Goal: Task Accomplishment & Management: Use online tool/utility

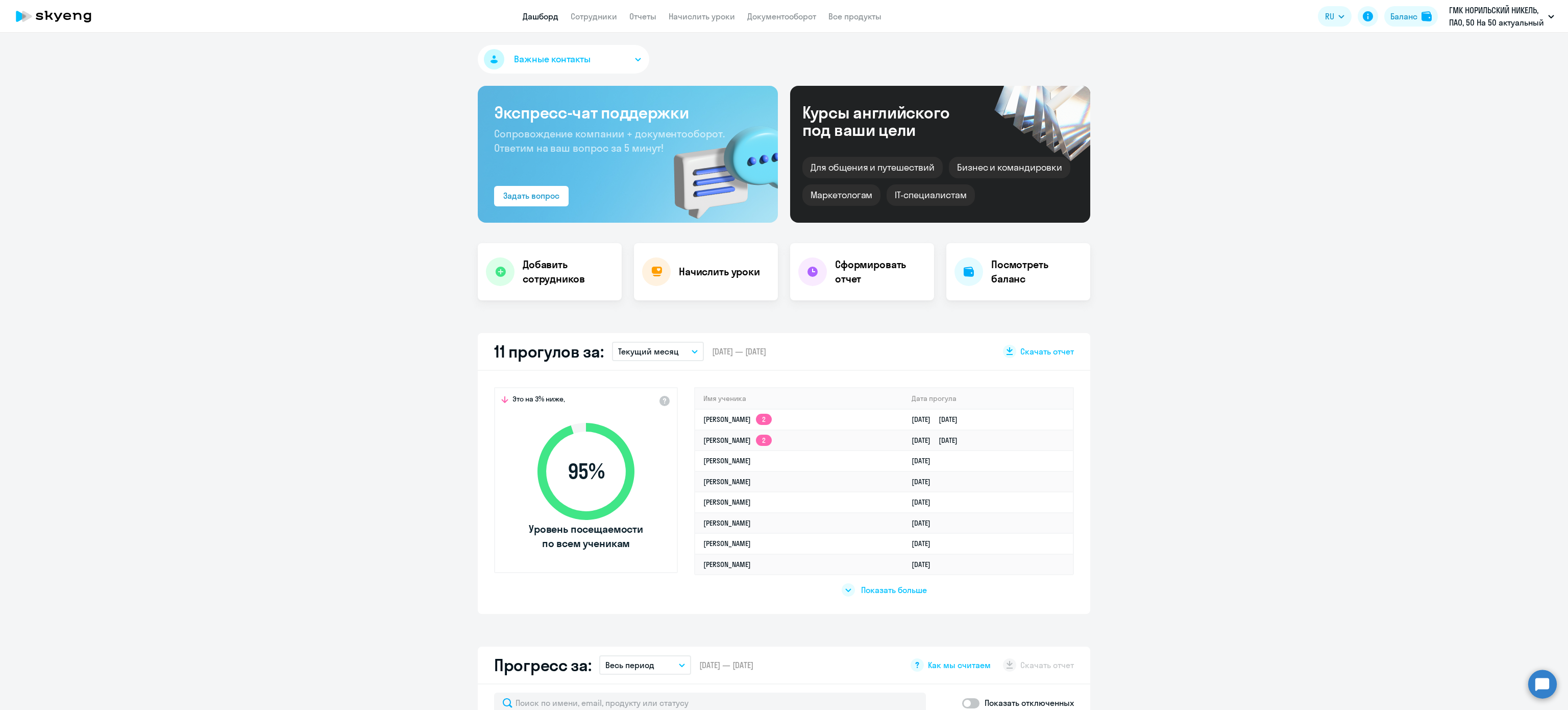
click at [697, 24] on app-header "Дашборд Сотрудники Отчеты Начислить уроки Документооборот Все продукты Дашборд …" at bounding box center [784, 16] width 1568 height 33
click at [697, 15] on link "Начислить уроки" at bounding box center [701, 16] width 66 height 10
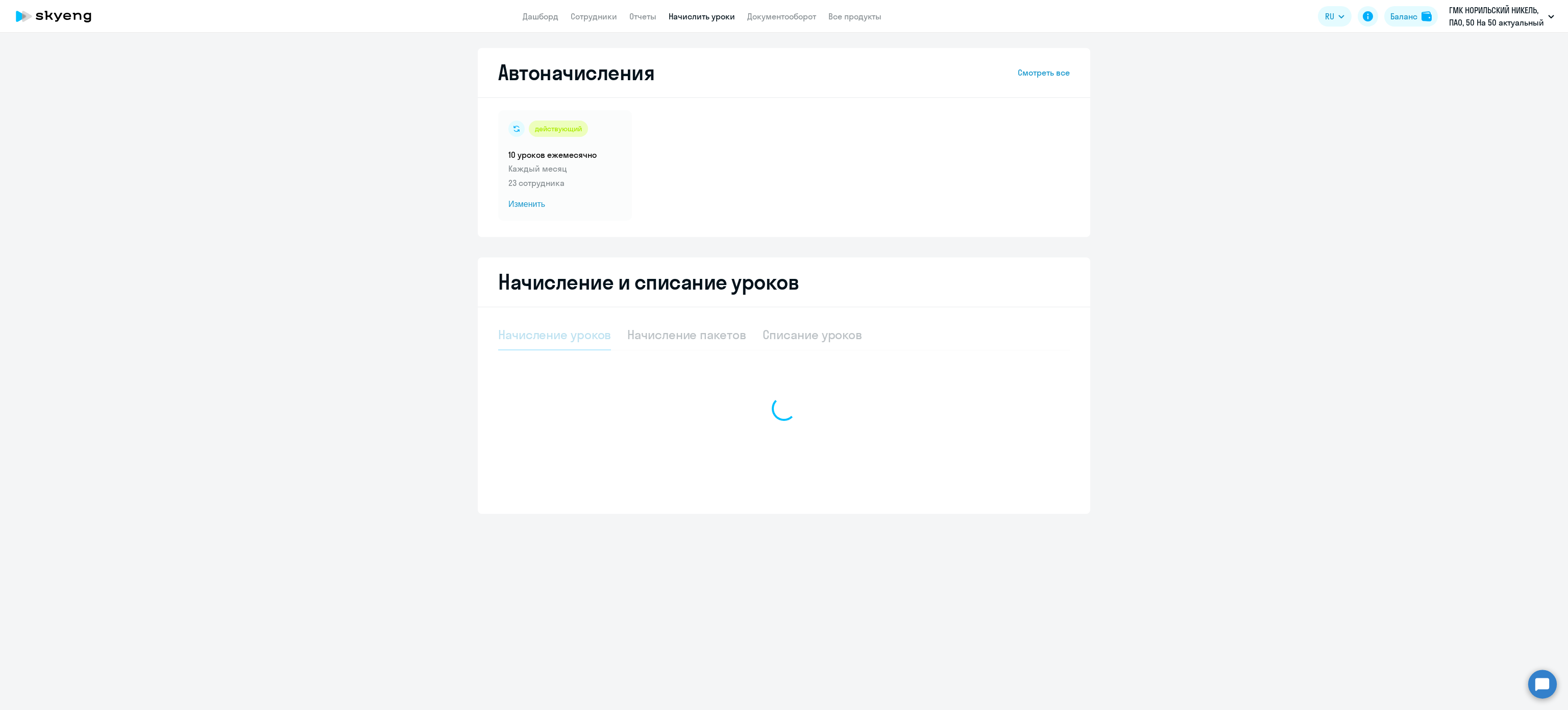
select select "10"
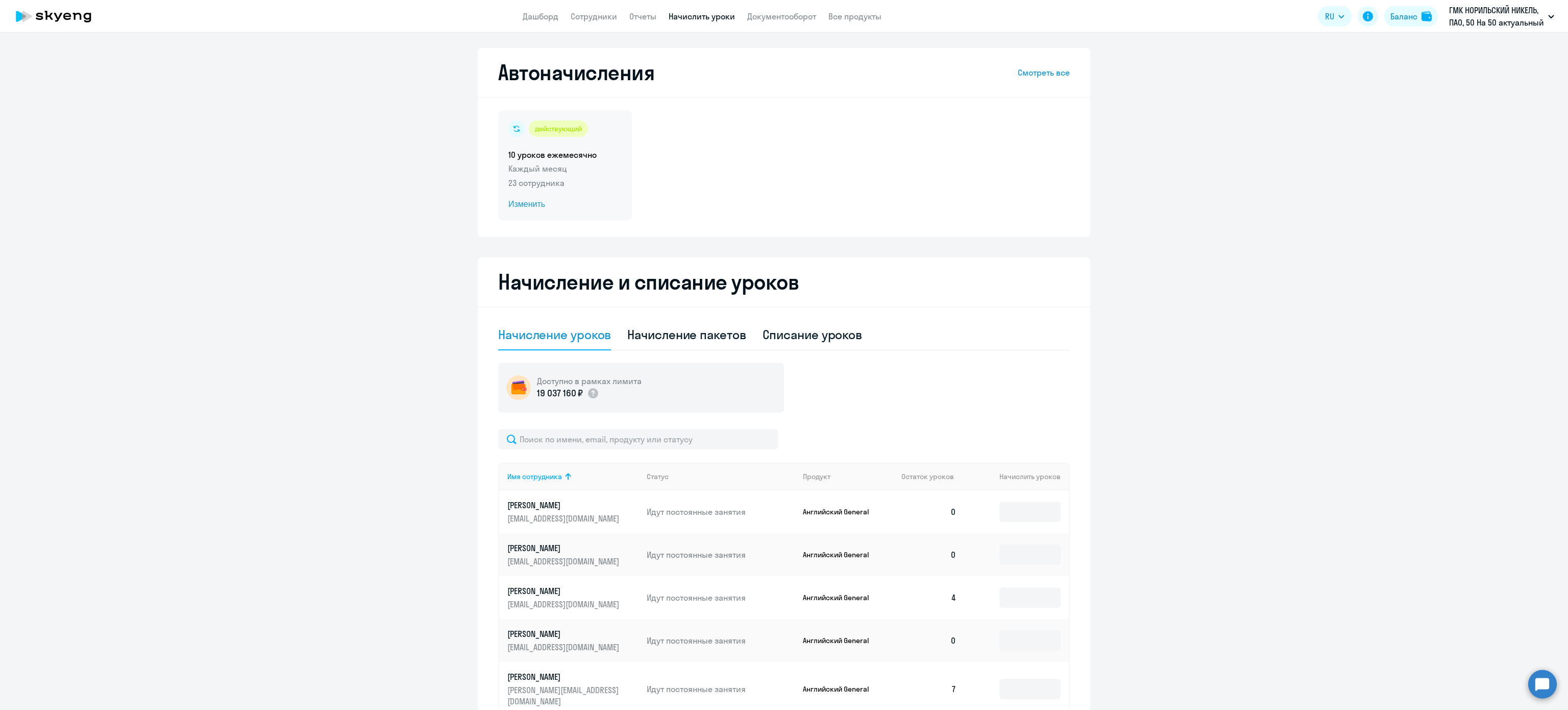
click at [543, 163] on p "Каждый месяц" at bounding box center [565, 169] width 113 height 12
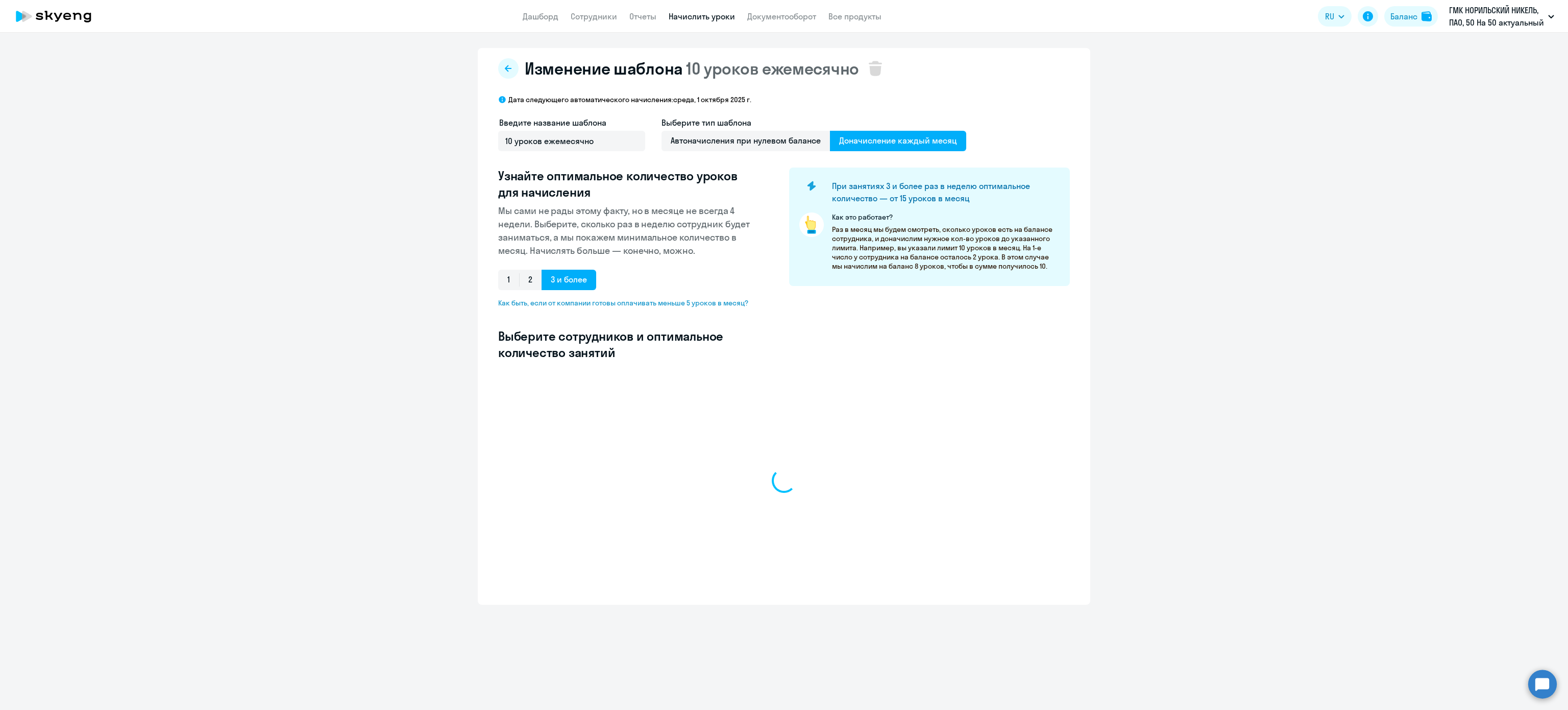
select select "10"
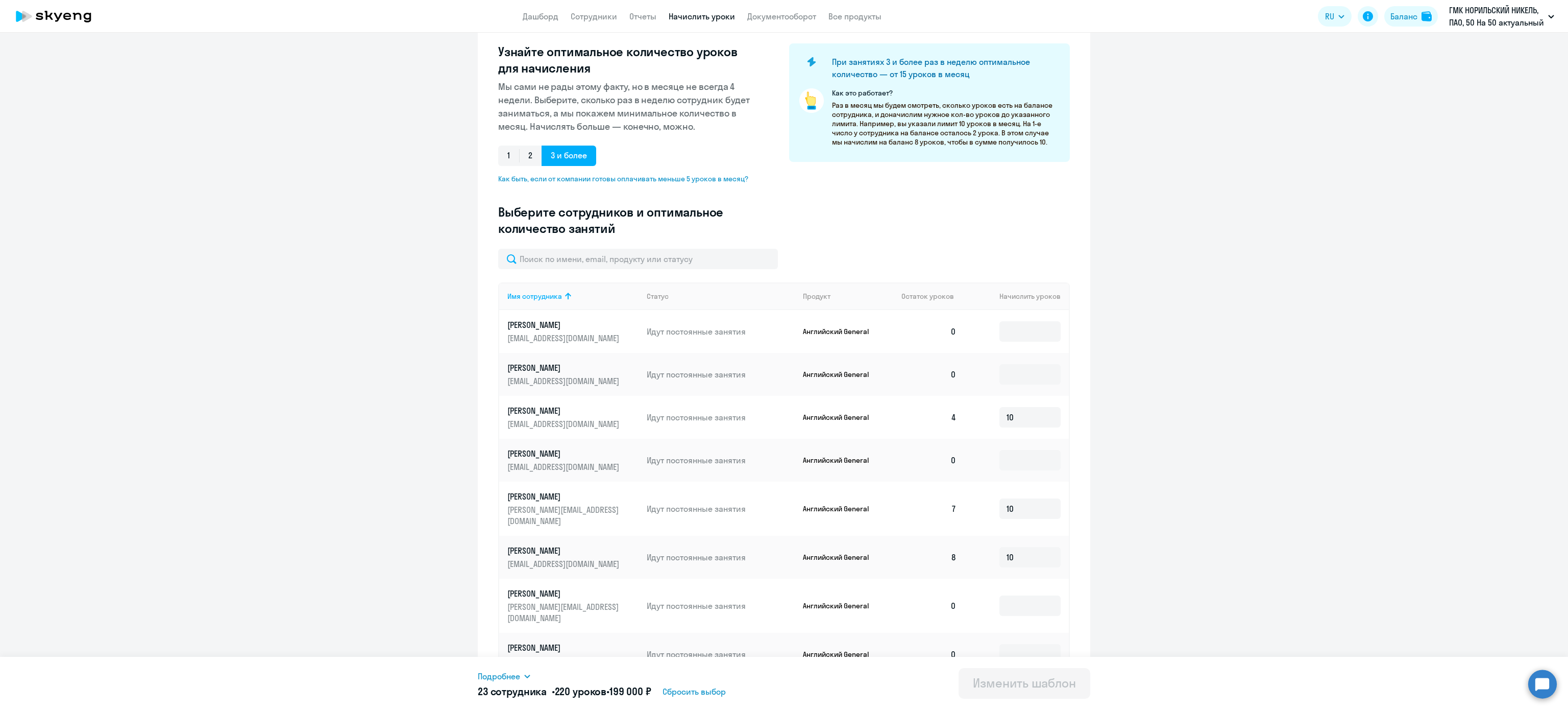
scroll to position [238, 0]
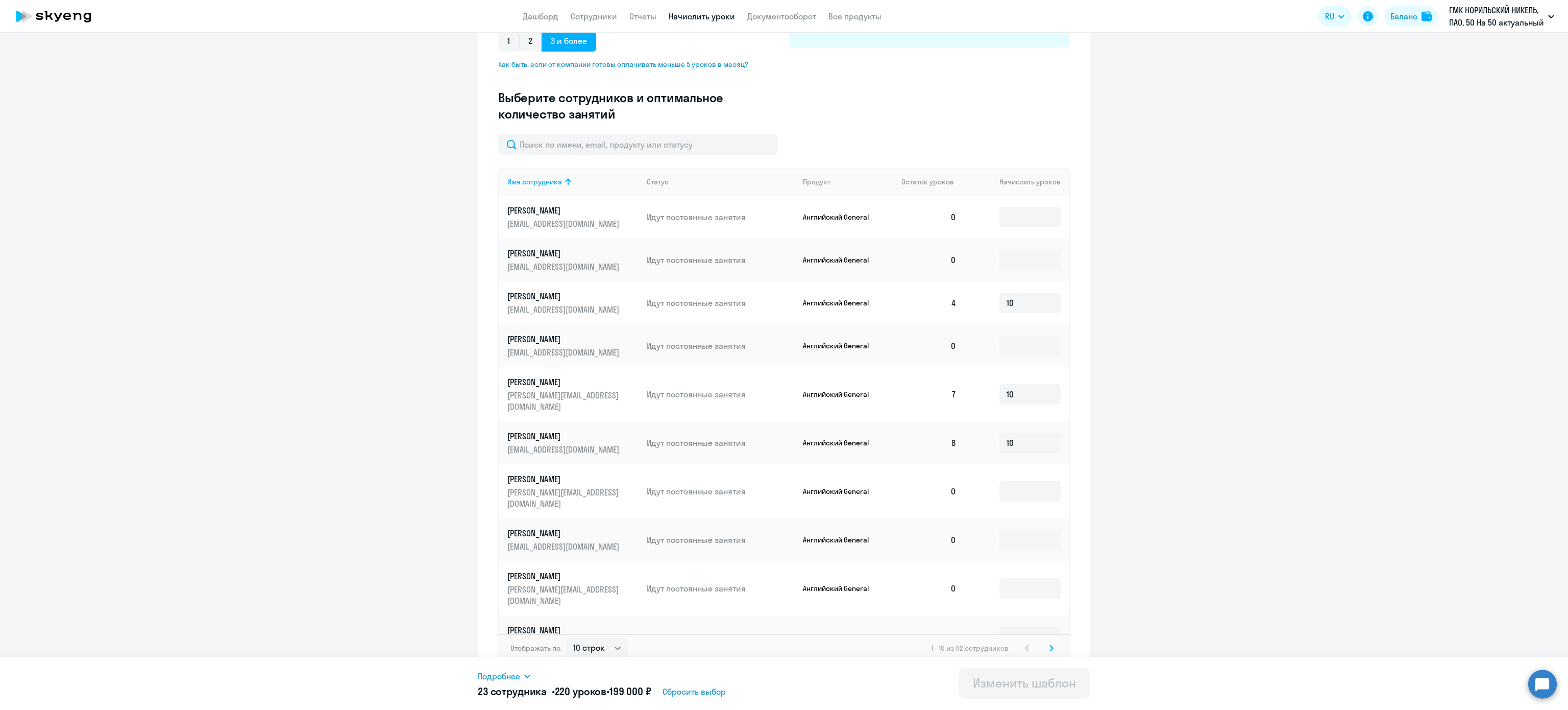
click at [1045, 642] on svg-icon at bounding box center [1051, 648] width 12 height 12
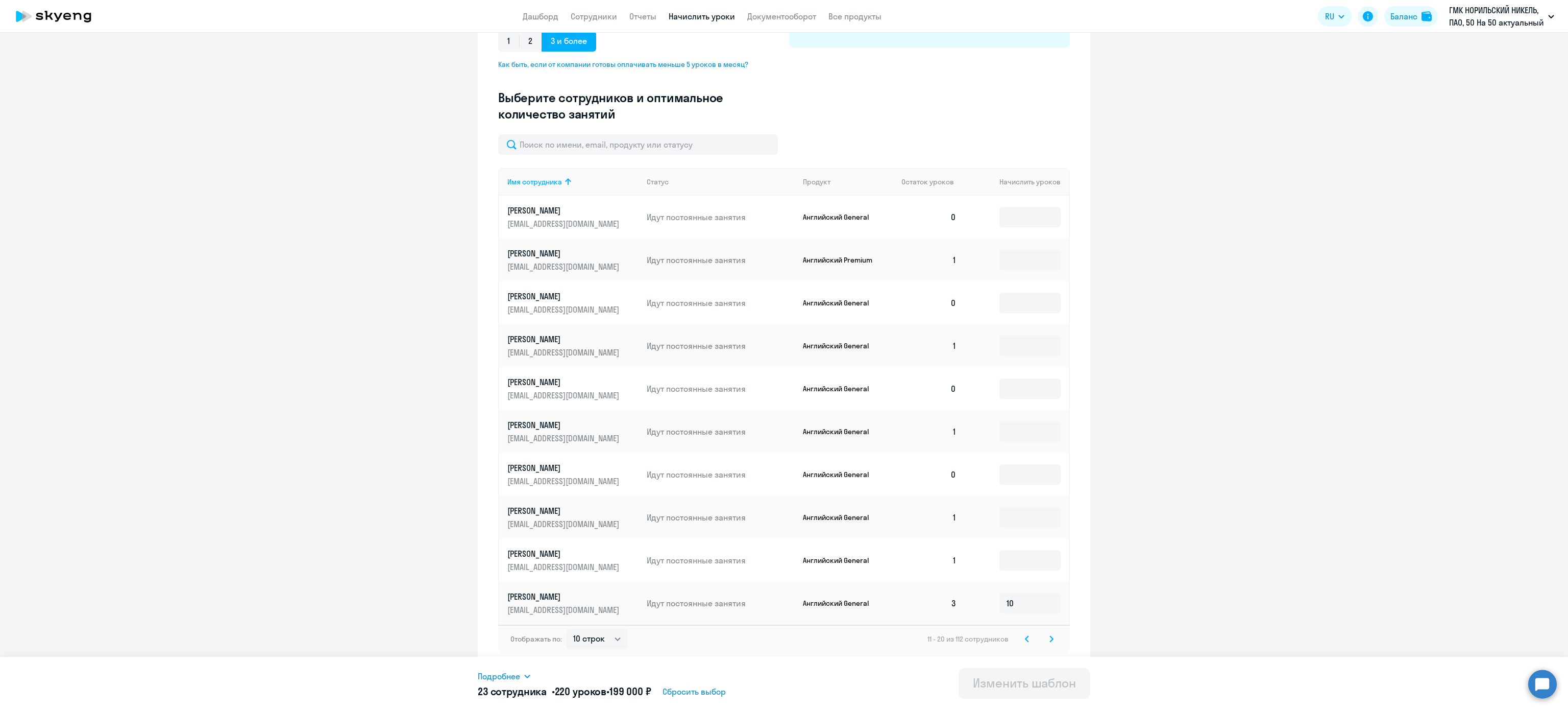
click at [1045, 639] on svg-icon at bounding box center [1051, 639] width 12 height 12
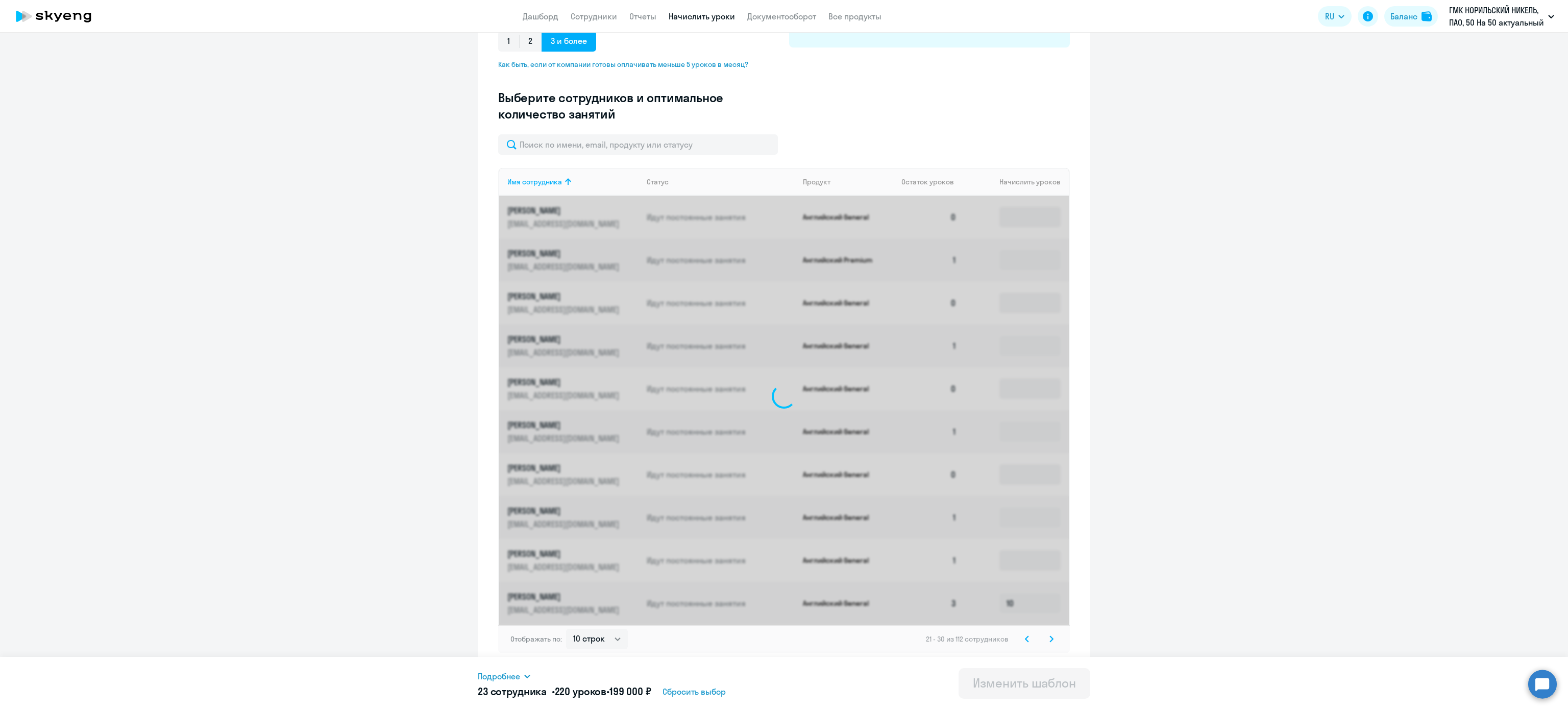
scroll to position [234, 0]
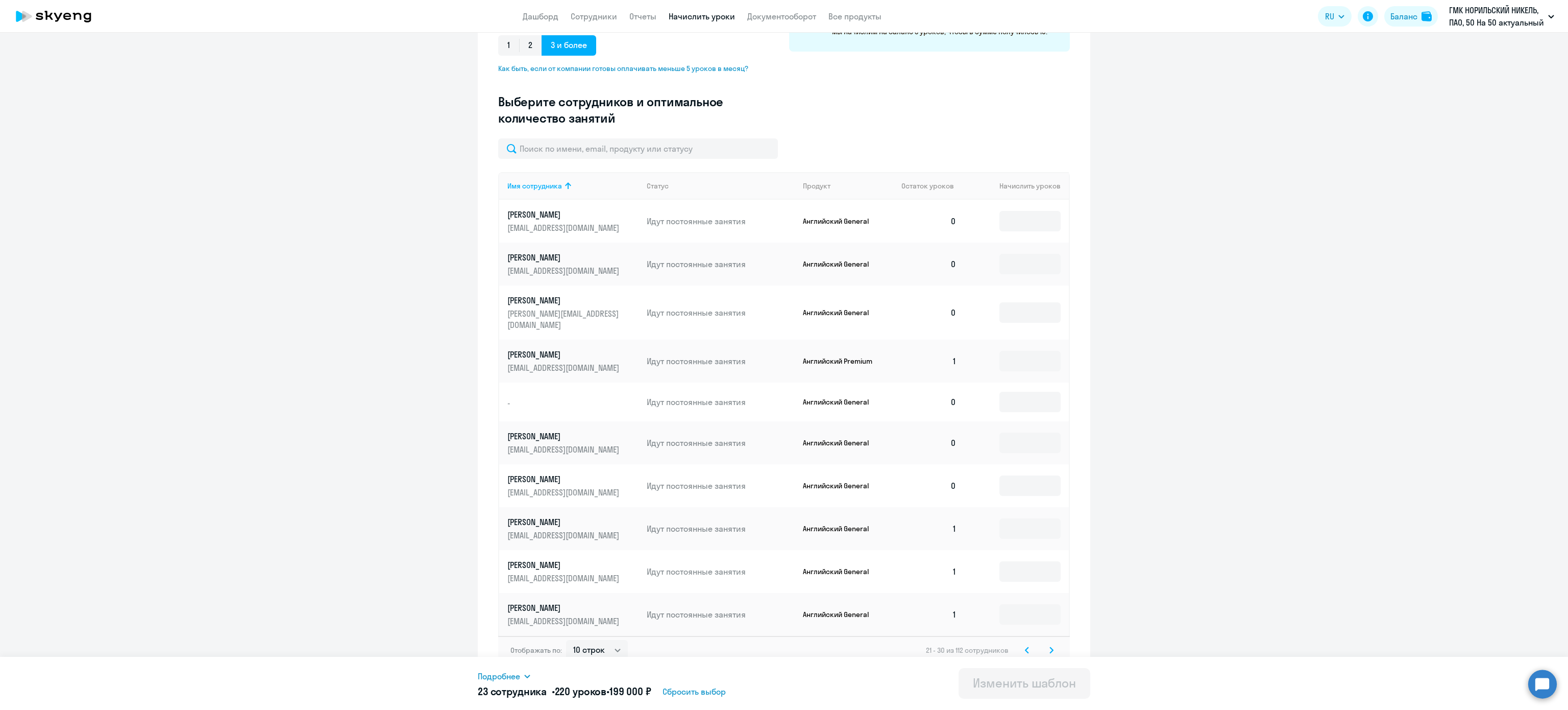
click at [1045, 644] on svg-icon at bounding box center [1051, 650] width 12 height 12
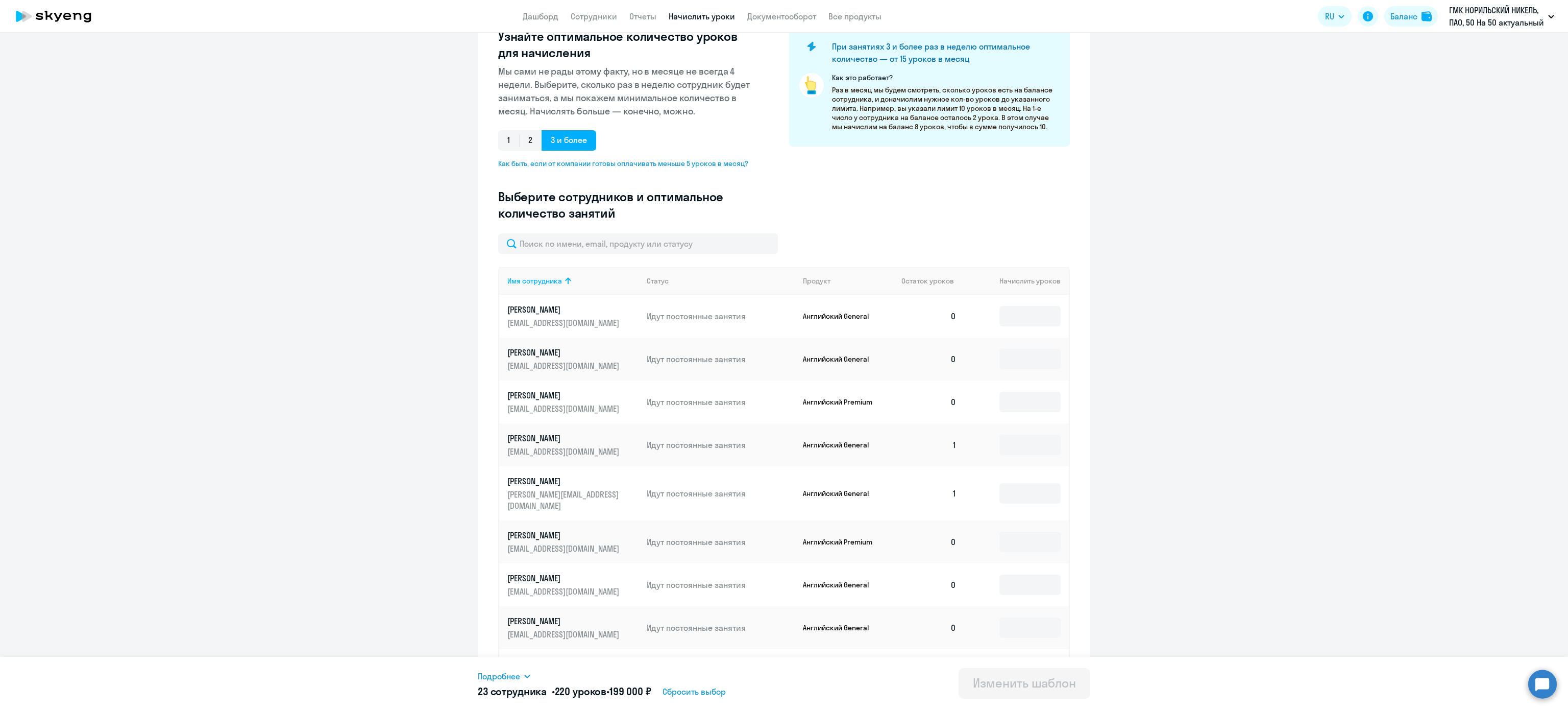
scroll to position [0, 0]
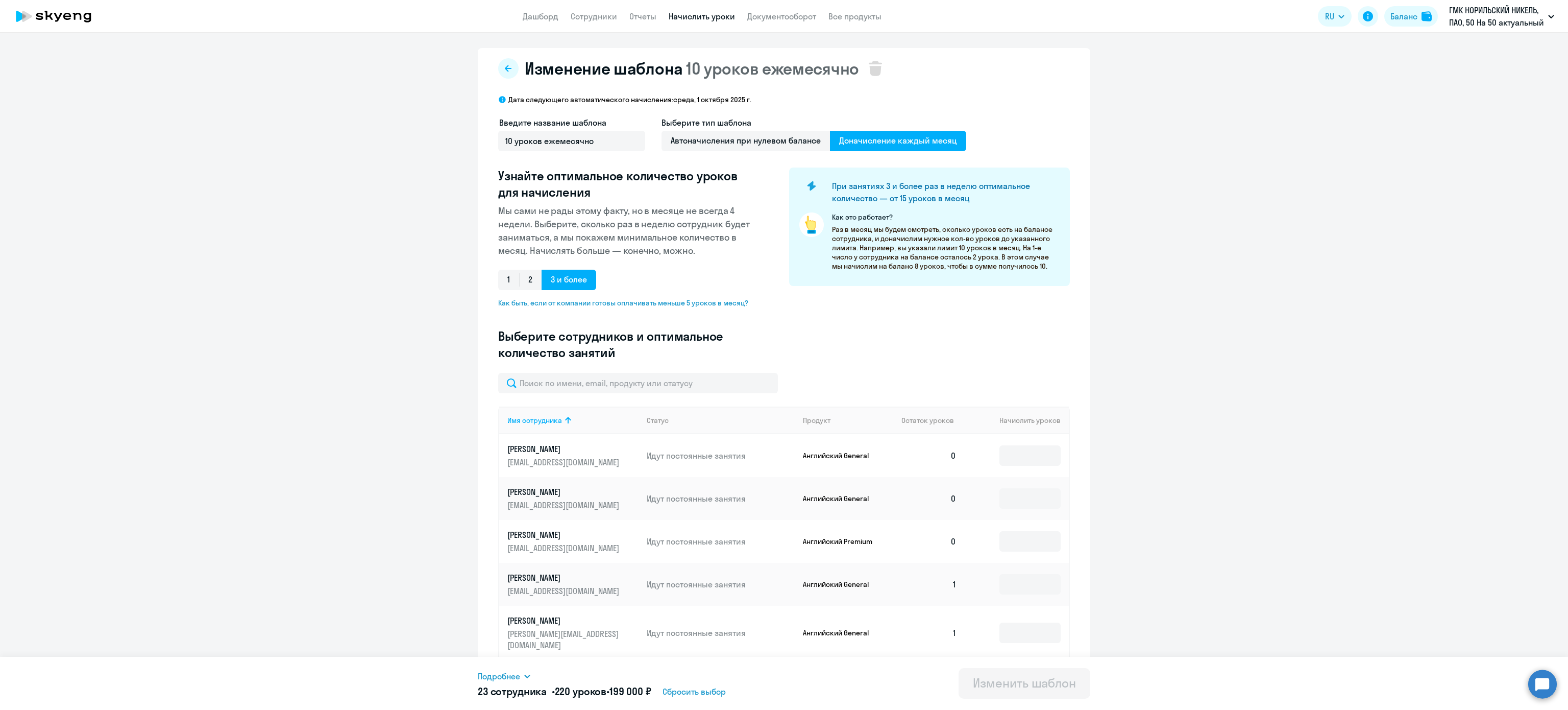
click at [692, 7] on app-header "Дашборд Сотрудники Отчеты Начислить уроки Документооборот Все продукты Дашборд …" at bounding box center [784, 16] width 1568 height 33
click at [696, 14] on link "Начислить уроки" at bounding box center [701, 16] width 66 height 10
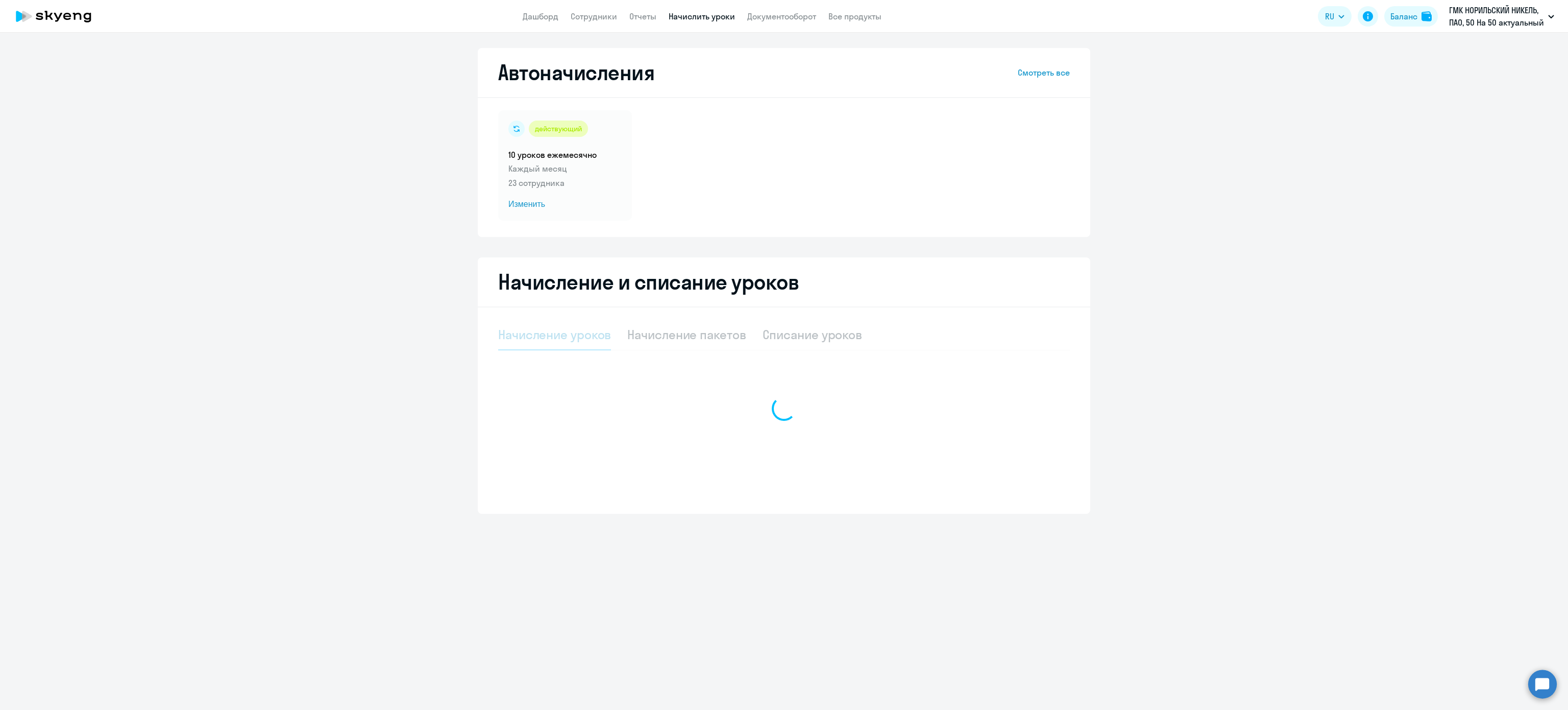
select select "10"
